Goal: Check status: Check status

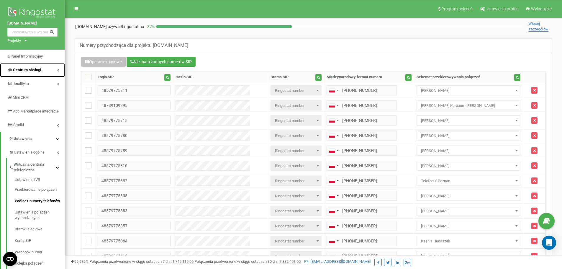
click at [41, 71] on span "Centrum obsługi" at bounding box center [27, 70] width 28 height 4
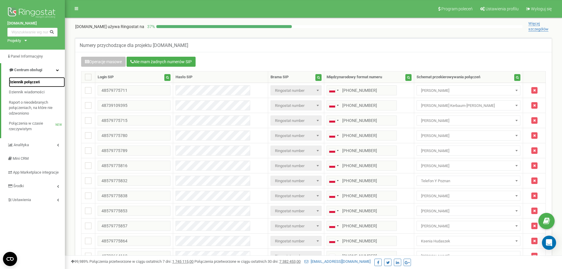
click at [37, 84] on span "Dziennik połączeń" at bounding box center [24, 82] width 31 height 6
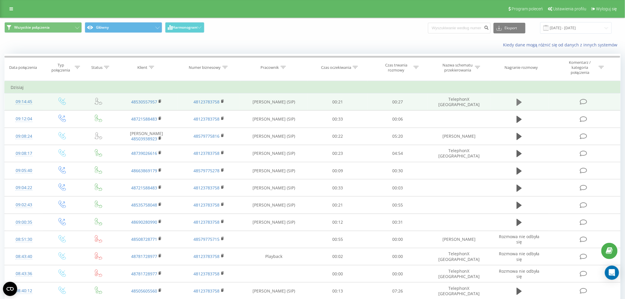
click at [520, 104] on icon at bounding box center [518, 102] width 5 height 8
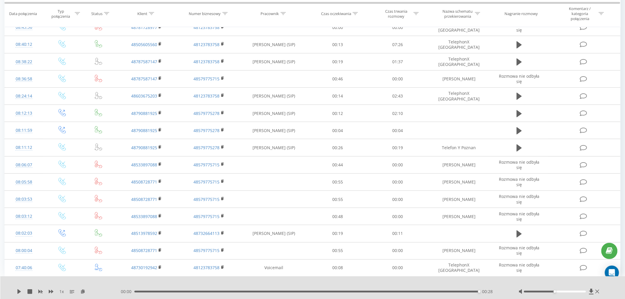
scroll to position [269, 0]
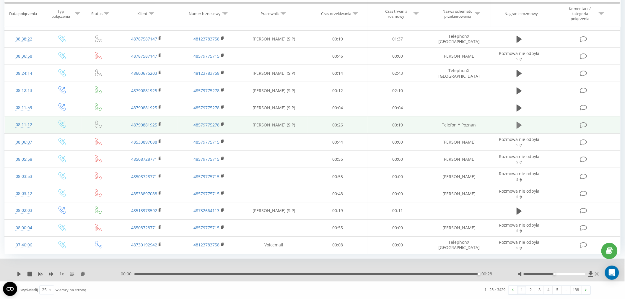
click at [521, 126] on icon at bounding box center [518, 125] width 5 height 8
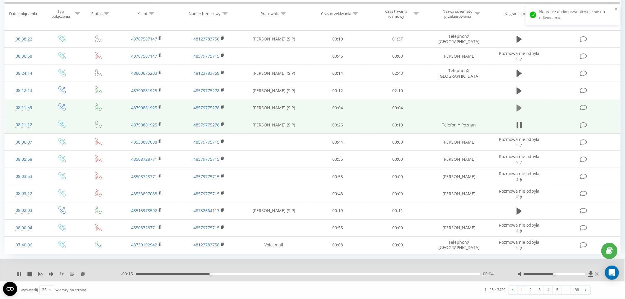
click at [518, 104] on icon at bounding box center [518, 108] width 5 height 8
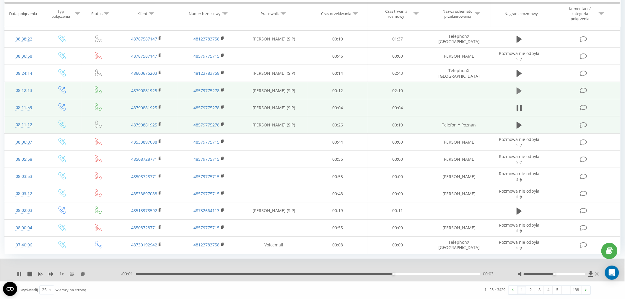
click at [517, 90] on icon at bounding box center [518, 90] width 5 height 7
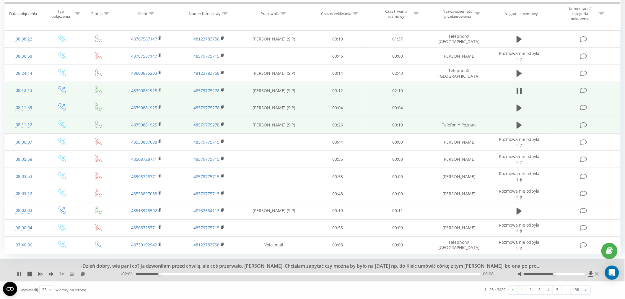
click at [159, 89] on rect at bounding box center [160, 90] width 2 height 3
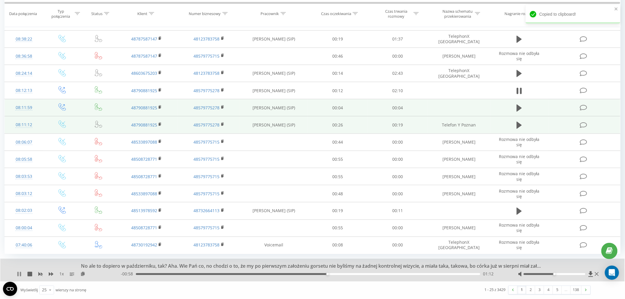
click at [21, 275] on icon at bounding box center [20, 274] width 1 height 5
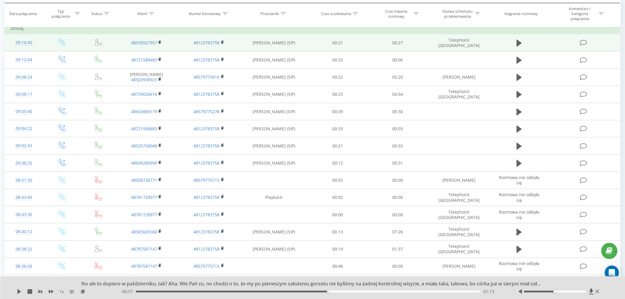
scroll to position [0, 0]
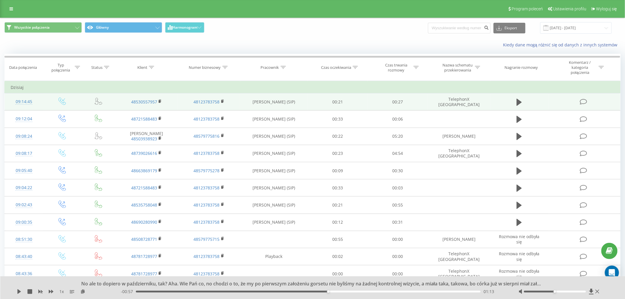
click at [15, 13] on div "Program poleceń Ustawienia profilu Wyloguj się" at bounding box center [312, 9] width 625 height 18
click at [14, 8] on link at bounding box center [11, 9] width 11 height 8
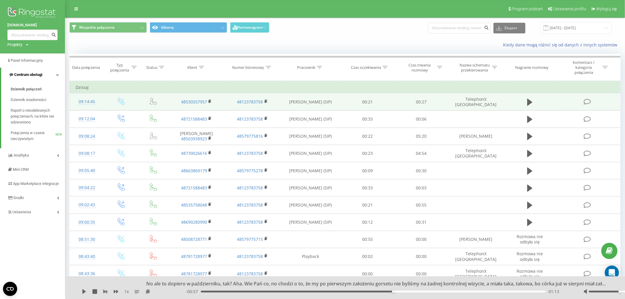
click at [36, 72] on span "Centrum obsługi" at bounding box center [28, 74] width 28 height 4
click at [36, 72] on span "Centrum obsługi" at bounding box center [27, 74] width 28 height 4
click at [30, 122] on span "Raport o nieodebranych połączeniach, na które nie odzwoniono" at bounding box center [36, 116] width 51 height 18
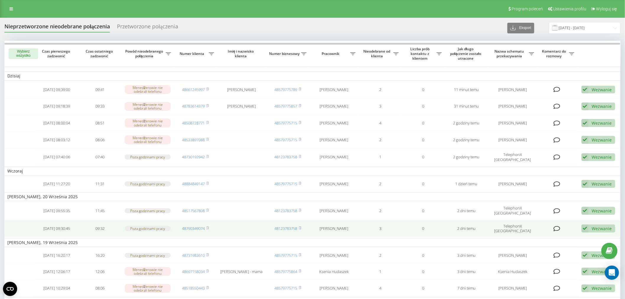
click at [590, 224] on div "Wezwanie Nie udało się skontaktować Skontaktowano się z klientem za pomocą inne…" at bounding box center [598, 228] width 34 height 8
click at [525, 235] on span "Nie udało się skontaktować" at bounding box center [526, 238] width 53 height 6
